Goal: Task Accomplishment & Management: Use online tool/utility

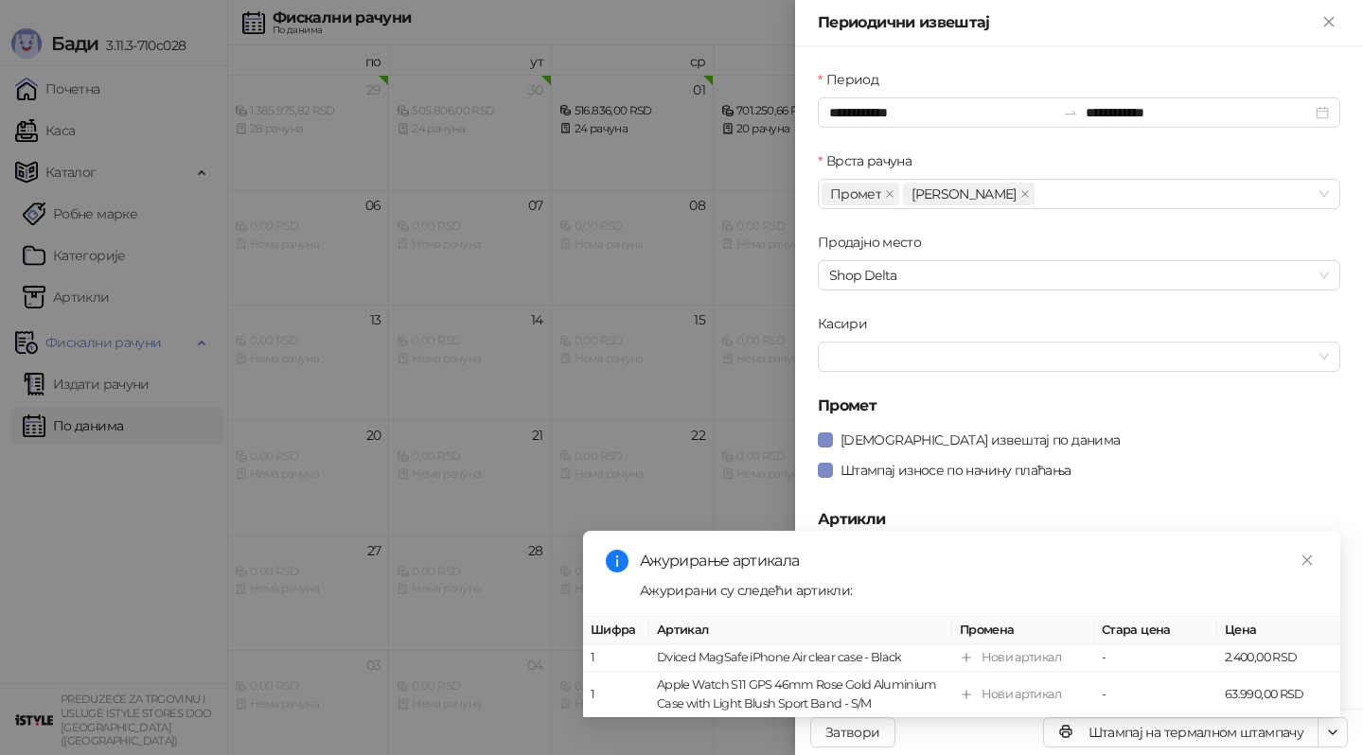
click at [620, 317] on div at bounding box center [681, 377] width 1363 height 755
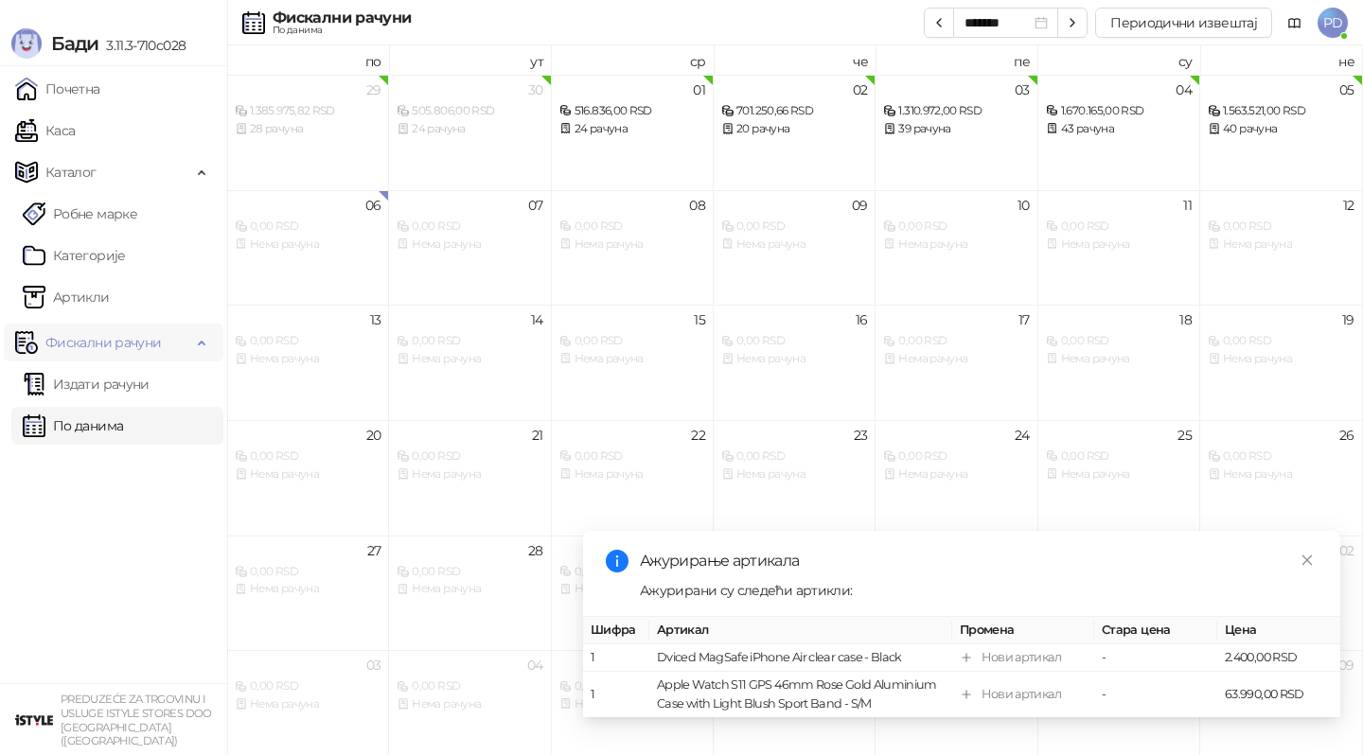
click at [75, 133] on link "Каса" at bounding box center [45, 131] width 60 height 38
click at [67, 133] on link "Каса" at bounding box center [45, 131] width 60 height 38
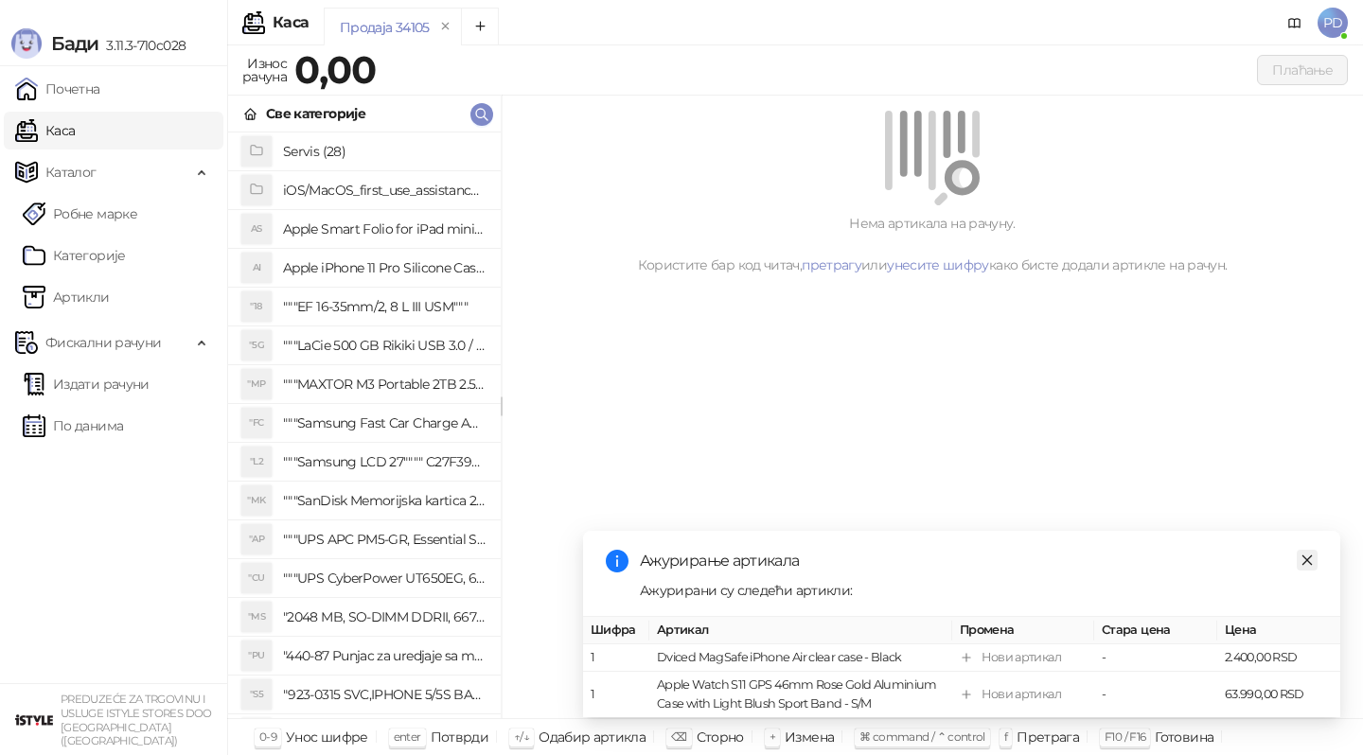
click at [1302, 561] on icon "close" at bounding box center [1306, 560] width 13 height 13
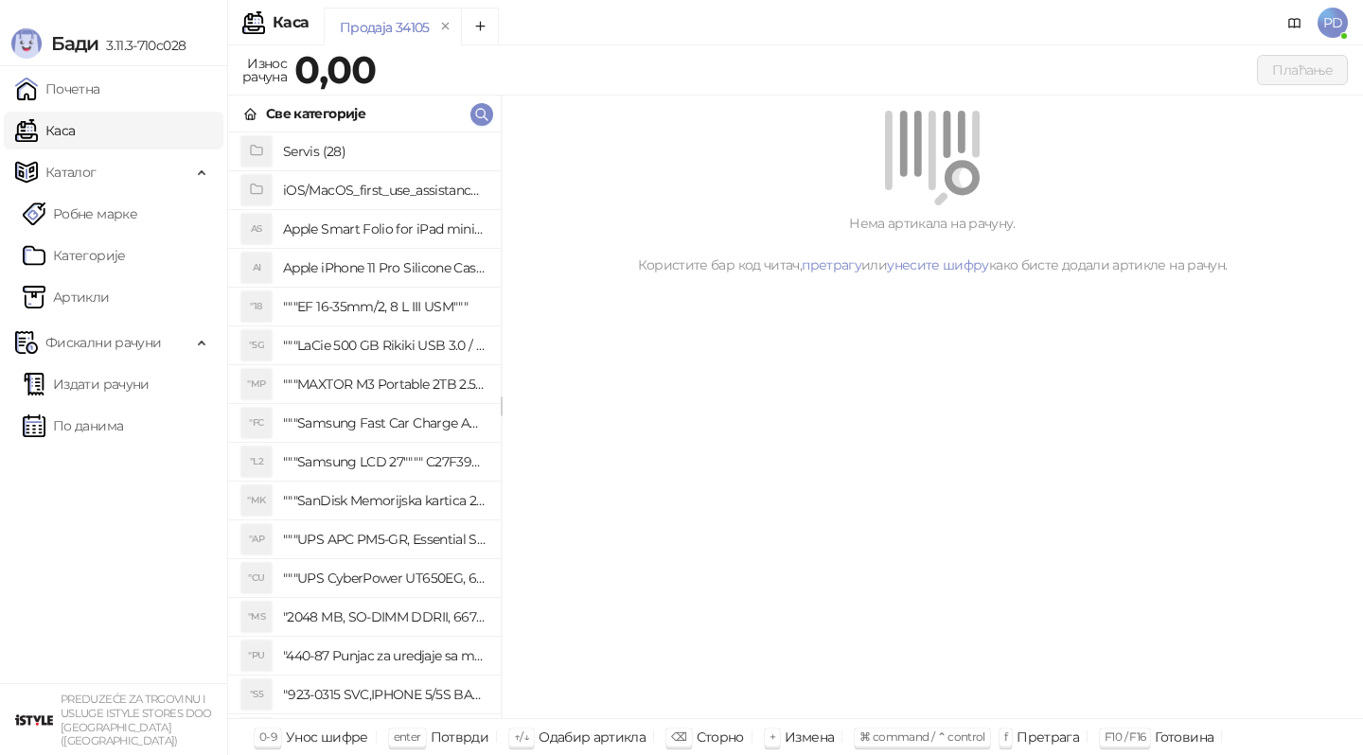
click at [1145, 469] on div "Нема артикала на рачуну. Користите бар код читач, претрагу или унесите шифру ка…" at bounding box center [932, 408] width 861 height 624
click at [1121, 469] on div "Нема артикала на рачуну. Користите бар код читач, претрагу или унесите шифру ка…" at bounding box center [932, 408] width 861 height 624
click at [1121, 458] on div "Нема артикала на рачуну. Користите бар код читач, претрагу или унесите шифру ка…" at bounding box center [932, 408] width 861 height 624
